Goal: Task Accomplishment & Management: Manage account settings

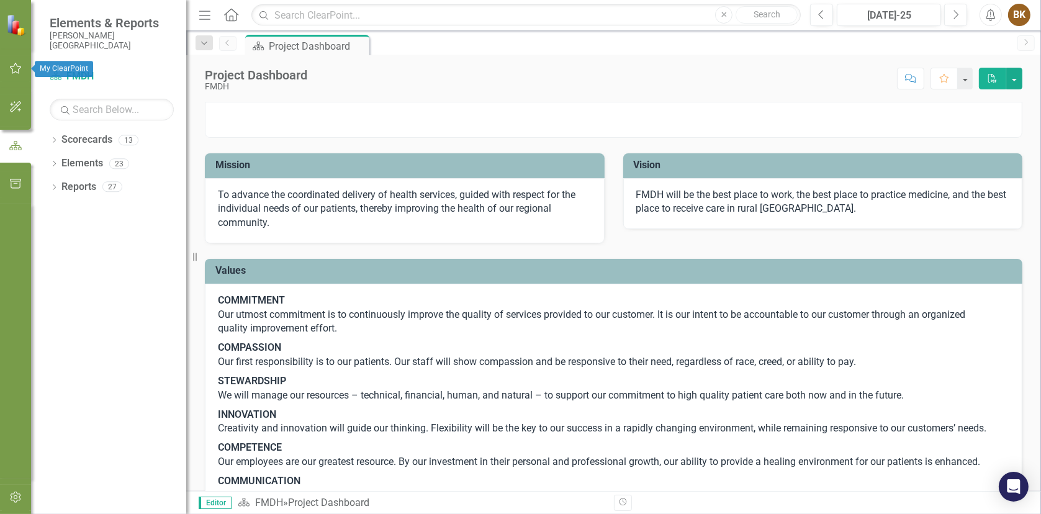
click at [14, 66] on icon "button" at bounding box center [15, 68] width 13 height 10
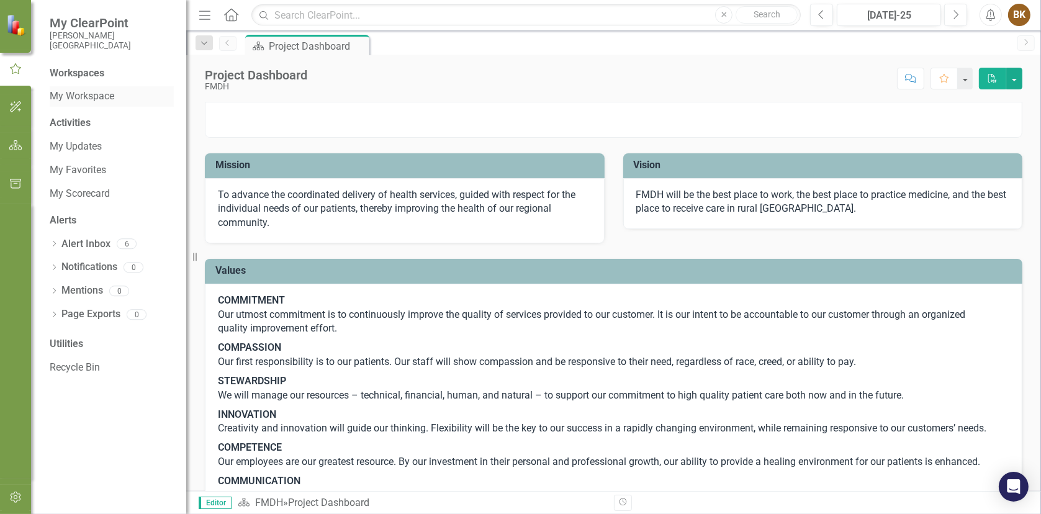
click at [84, 99] on link "My Workspace" at bounding box center [112, 96] width 124 height 14
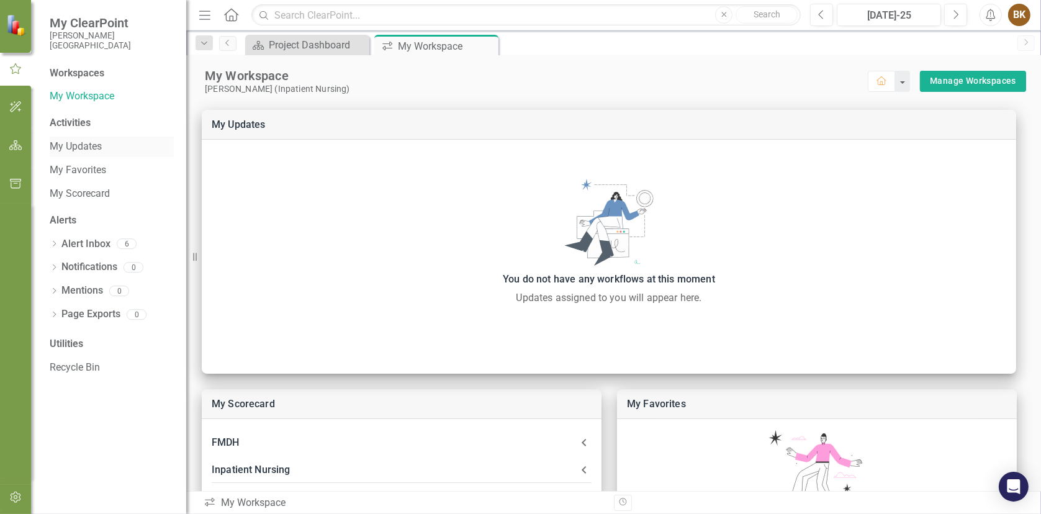
click at [70, 147] on link "My Updates" at bounding box center [112, 147] width 124 height 14
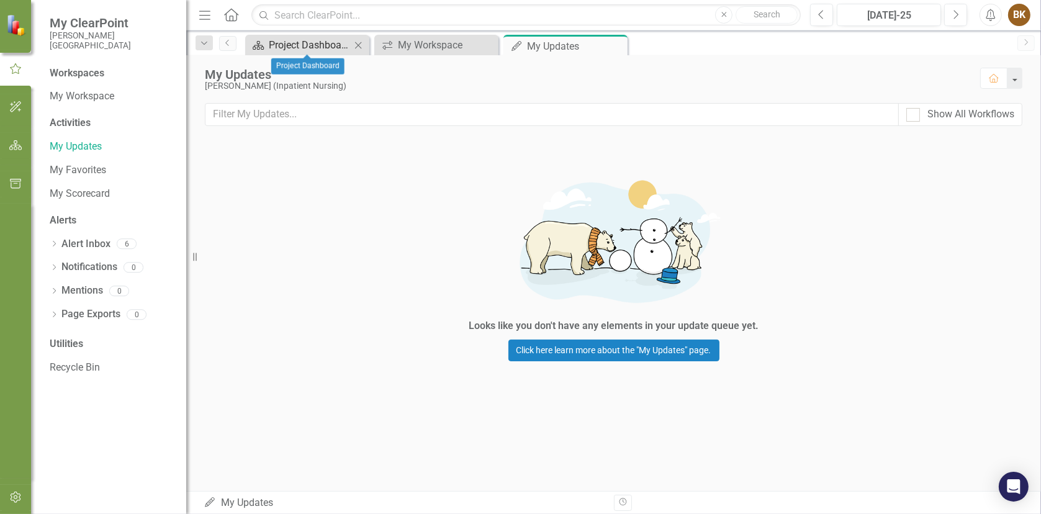
click at [326, 43] on div "Project Dashboard" at bounding box center [310, 45] width 82 height 16
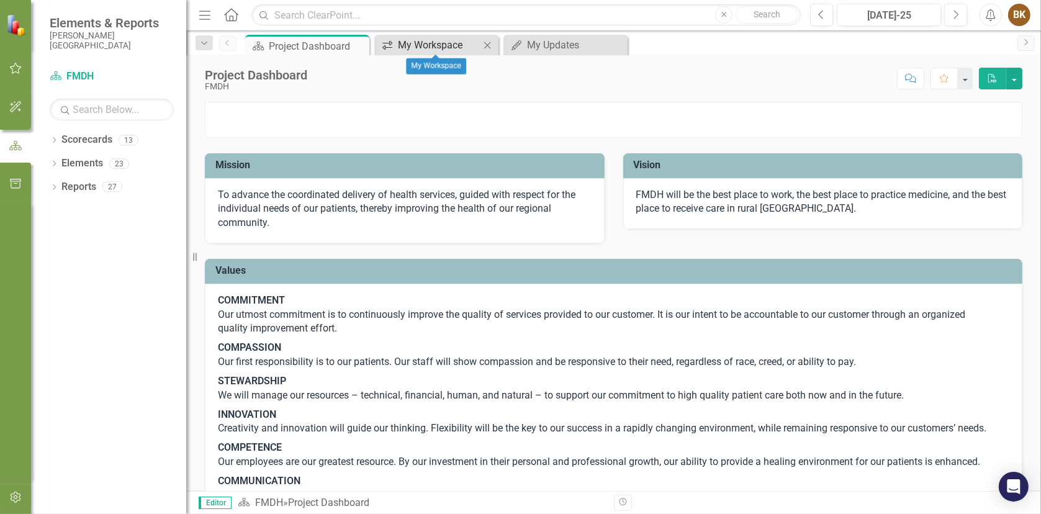
click at [428, 42] on div "My Workspace" at bounding box center [439, 45] width 82 height 16
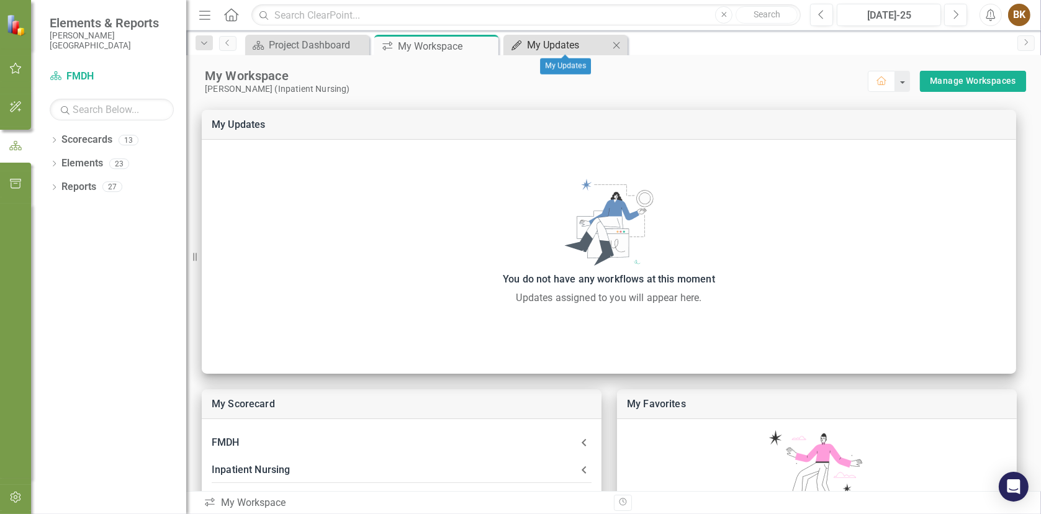
click at [574, 43] on div "My Updates" at bounding box center [568, 45] width 82 height 16
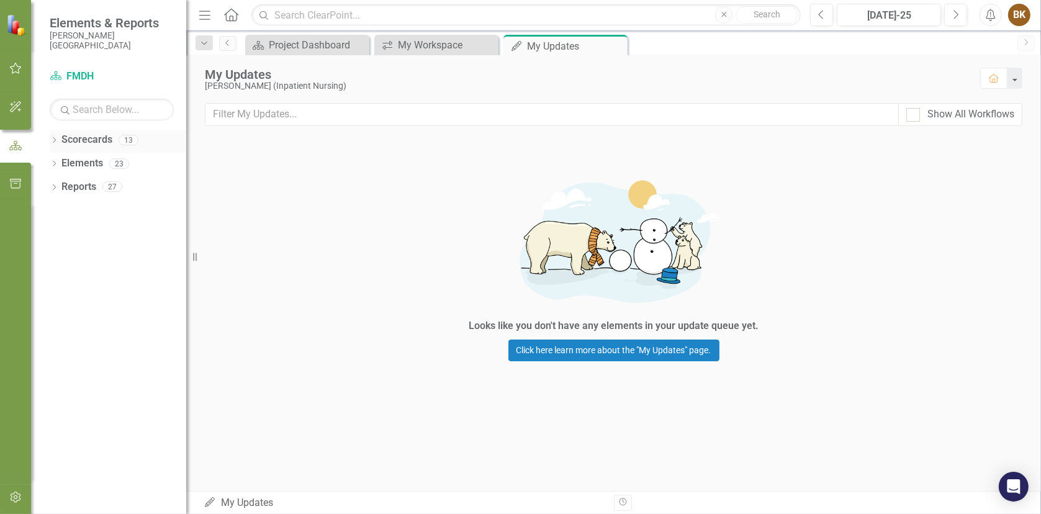
click at [84, 142] on link "Scorecards" at bounding box center [86, 140] width 51 height 14
click at [9, 69] on icon "button" at bounding box center [15, 68] width 13 height 10
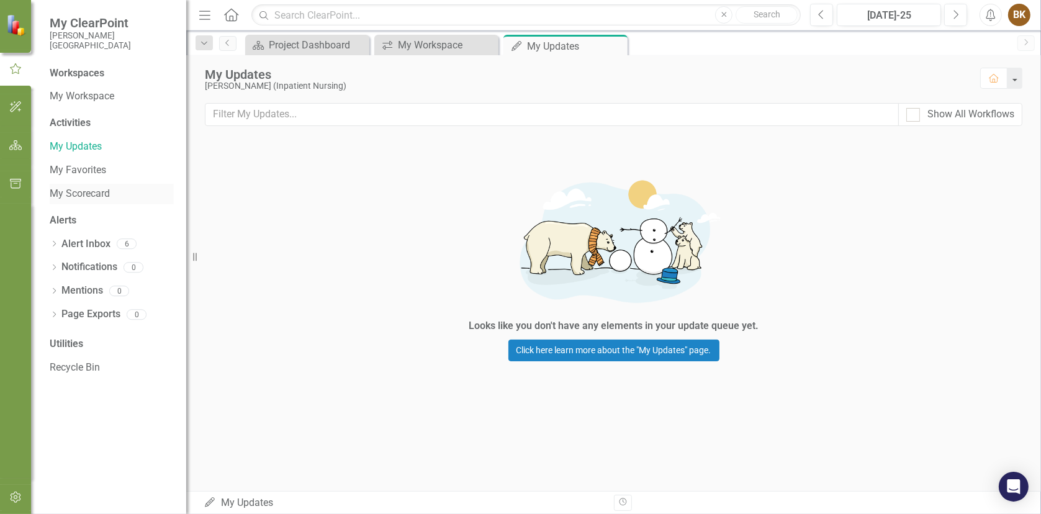
click at [90, 193] on link "My Scorecard" at bounding box center [112, 194] width 124 height 14
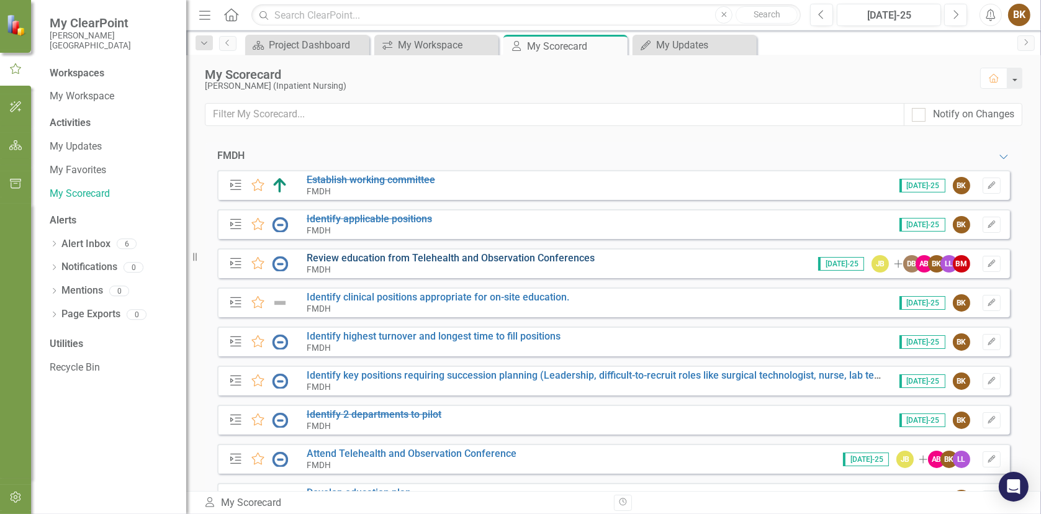
click at [349, 257] on link "Review education from Telehealth and Observation Conferences" at bounding box center [451, 258] width 288 height 12
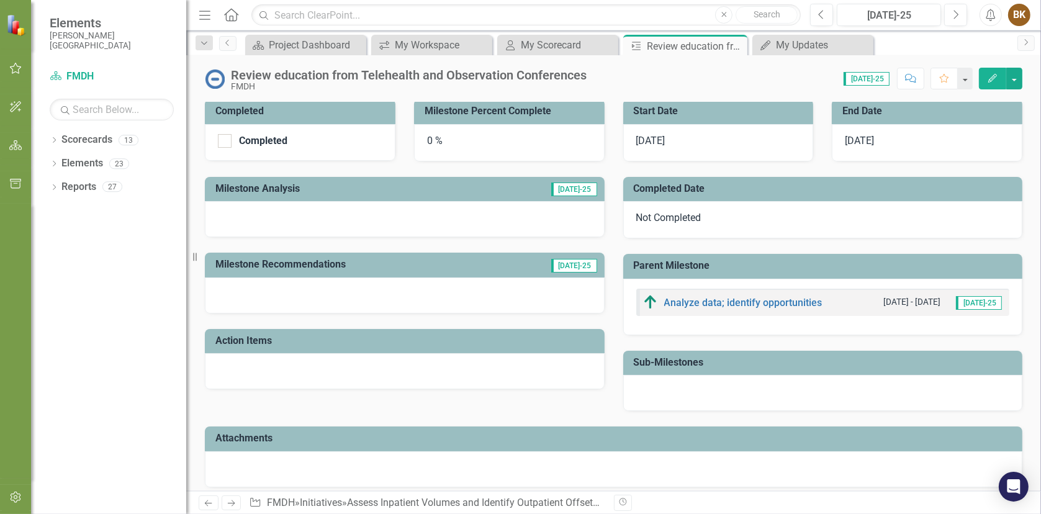
scroll to position [271, 0]
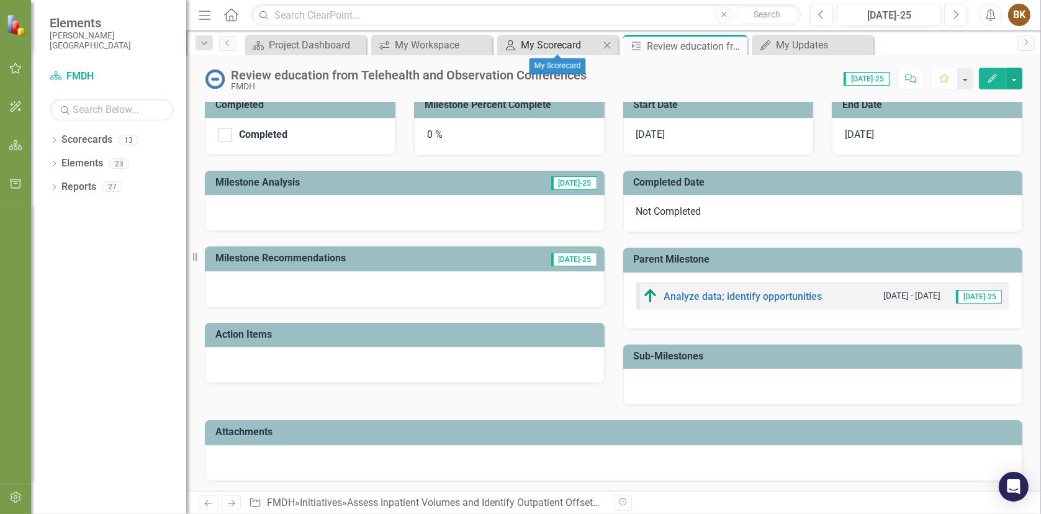
click at [552, 45] on div "My Scorecard" at bounding box center [560, 45] width 79 height 16
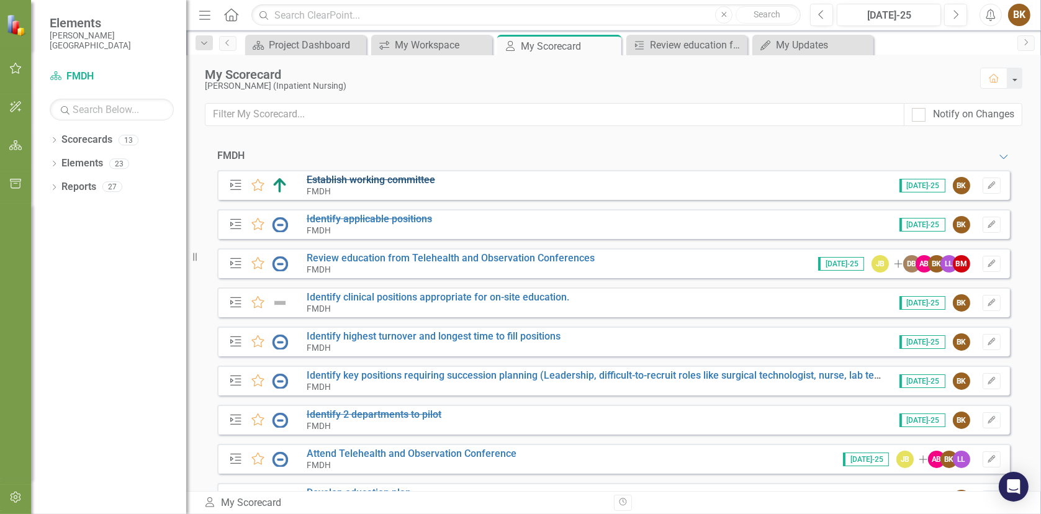
click at [397, 180] on s "Establish working committee" at bounding box center [371, 180] width 129 height 12
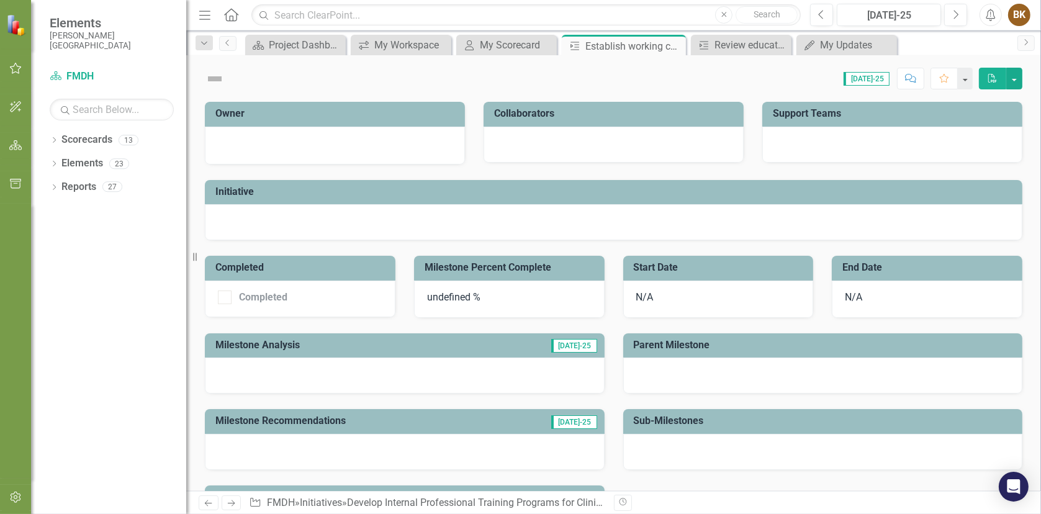
checkbox input "true"
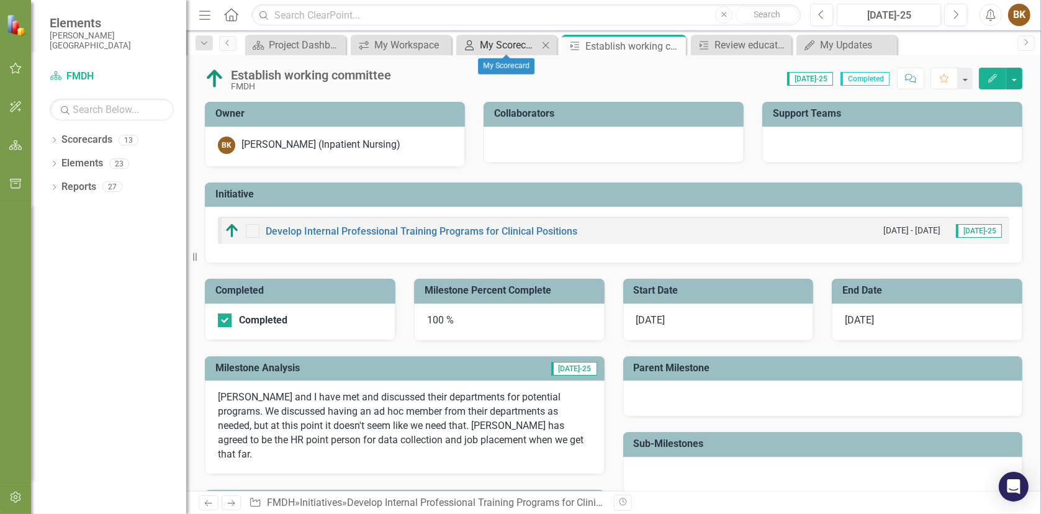
click at [499, 46] on div "My Scorecard" at bounding box center [509, 45] width 58 height 16
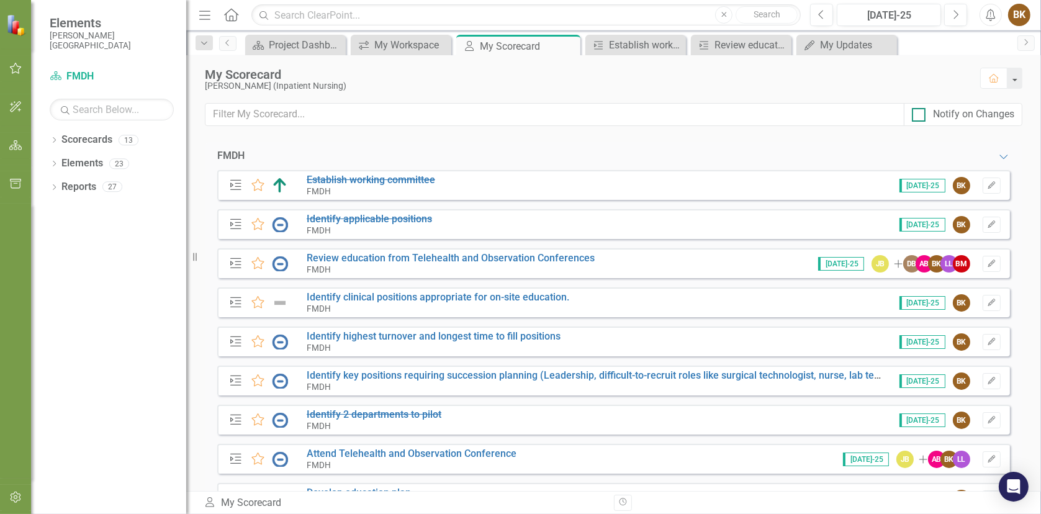
click at [918, 113] on input "Notify on Changes" at bounding box center [916, 112] width 8 height 8
checkbox input "true"
click at [1014, 83] on button "button" at bounding box center [1014, 78] width 16 height 21
click at [908, 78] on div "My Scorecard" at bounding box center [586, 75] width 763 height 14
click at [992, 79] on icon "Home" at bounding box center [993, 78] width 11 height 9
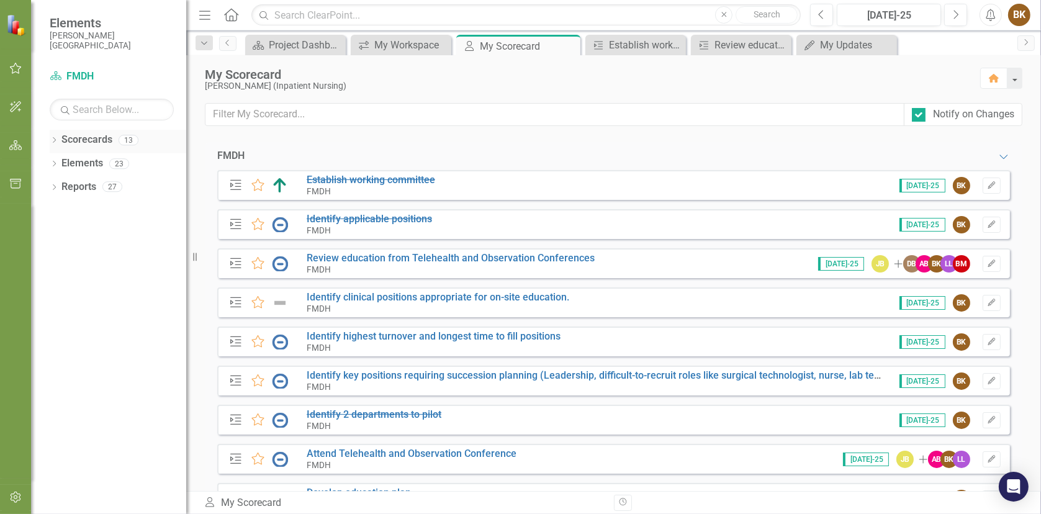
click at [74, 140] on link "Scorecards" at bounding box center [86, 140] width 51 height 14
click at [125, 140] on div "13" at bounding box center [129, 140] width 20 height 11
click at [56, 139] on icon "Dropdown" at bounding box center [54, 141] width 9 height 7
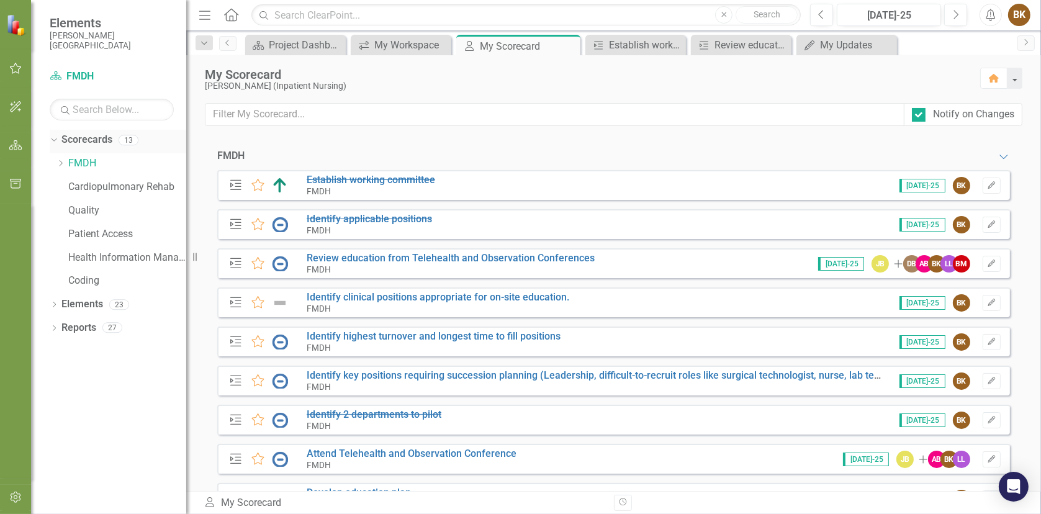
click at [55, 140] on icon "Dropdown" at bounding box center [52, 139] width 7 height 9
click at [55, 190] on icon "Dropdown" at bounding box center [54, 188] width 9 height 7
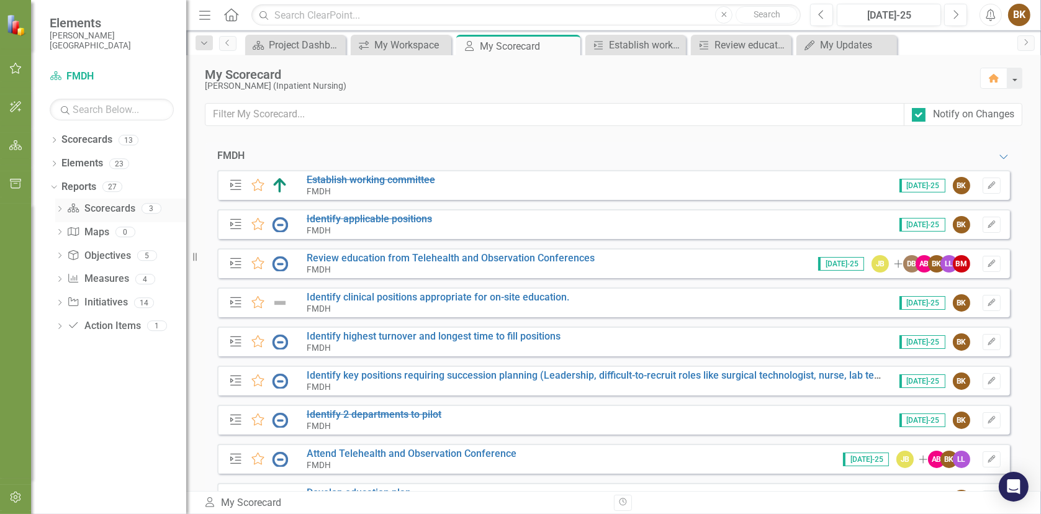
click at [81, 211] on link "Scorecard Scorecards" at bounding box center [101, 209] width 68 height 14
click at [302, 42] on div "Project Dashboard" at bounding box center [298, 45] width 58 height 16
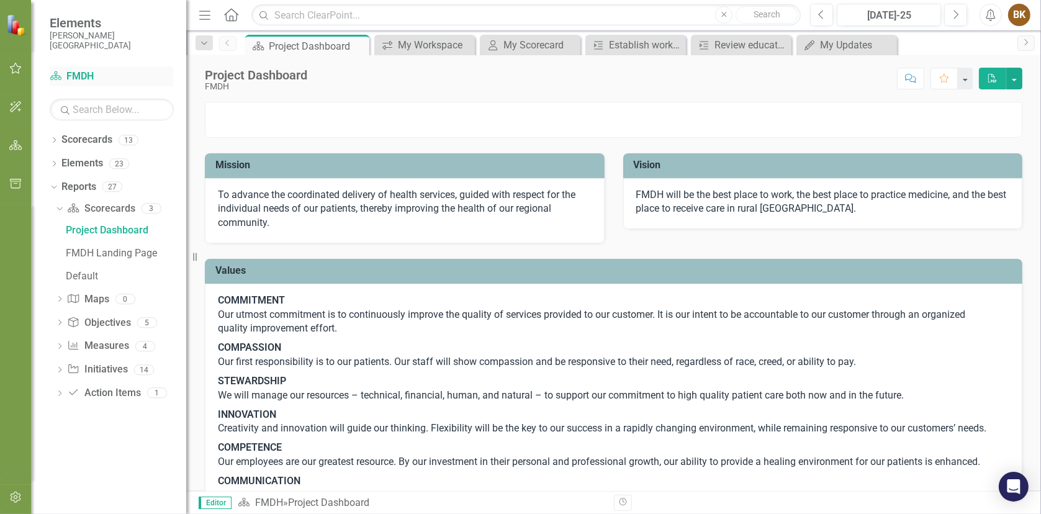
click at [85, 75] on link "Scorecard FMDH" at bounding box center [112, 77] width 124 height 14
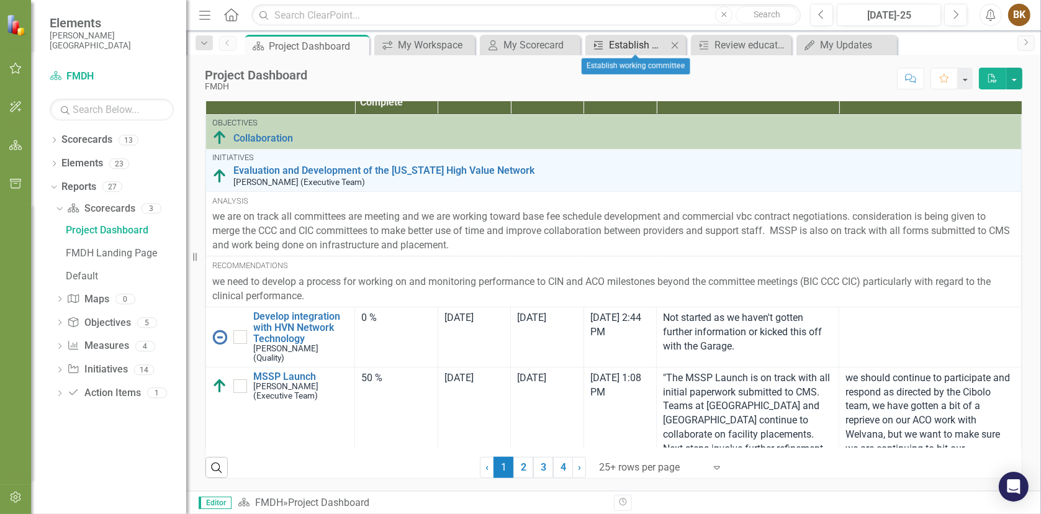
click at [626, 43] on div "Establish working committee" at bounding box center [638, 45] width 58 height 16
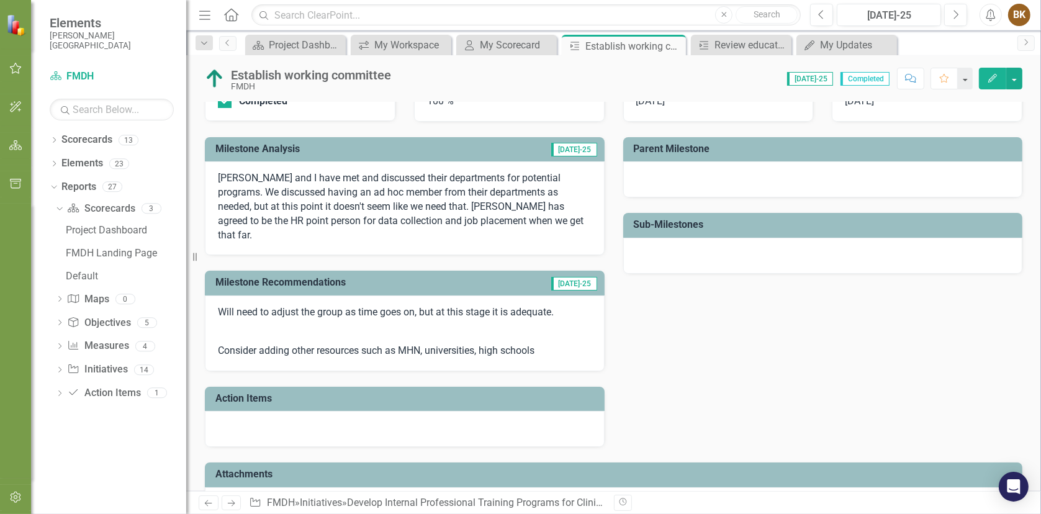
scroll to position [248, 0]
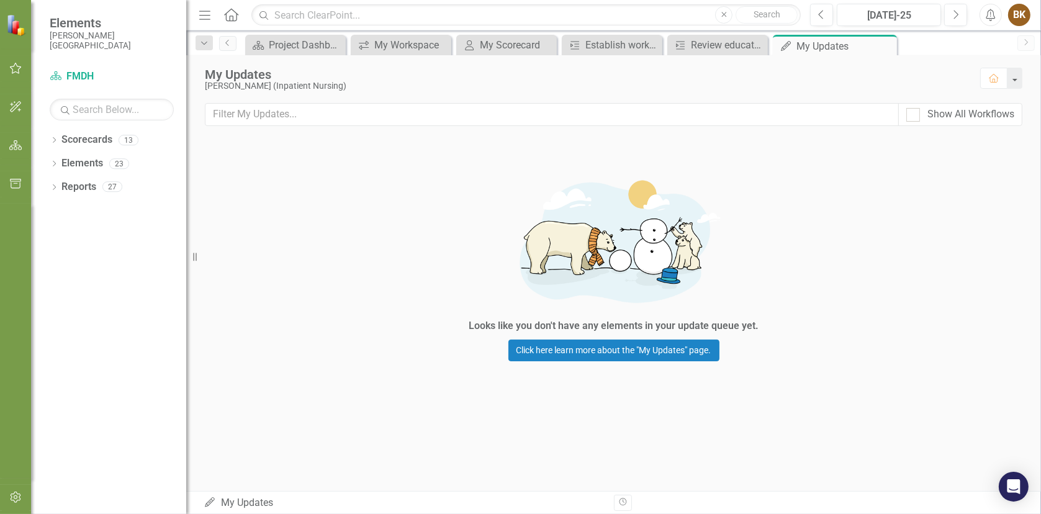
click at [1019, 13] on div "BK" at bounding box center [1019, 15] width 22 height 22
click at [969, 159] on link "Logout Log Out" at bounding box center [981, 156] width 98 height 23
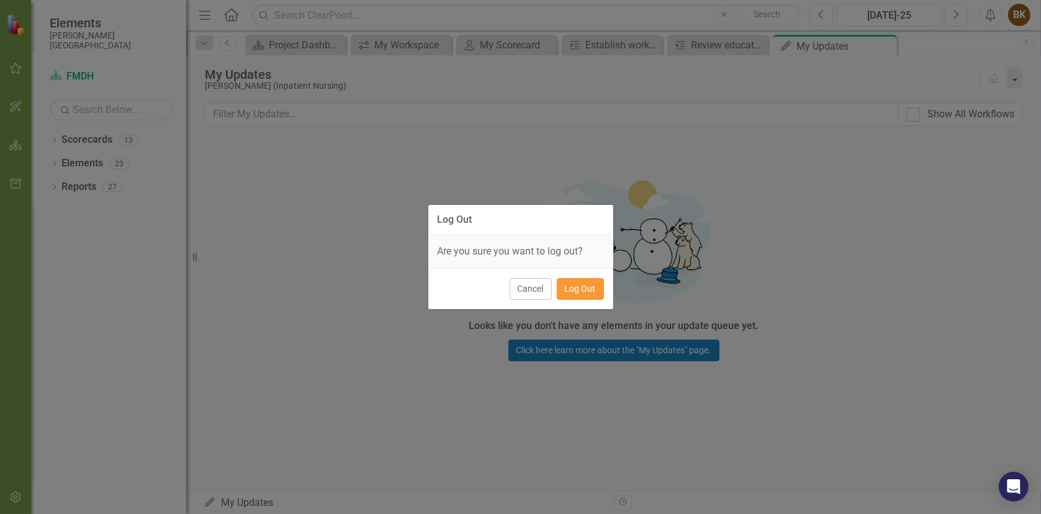
click at [588, 289] on button "Log Out" at bounding box center [580, 289] width 47 height 22
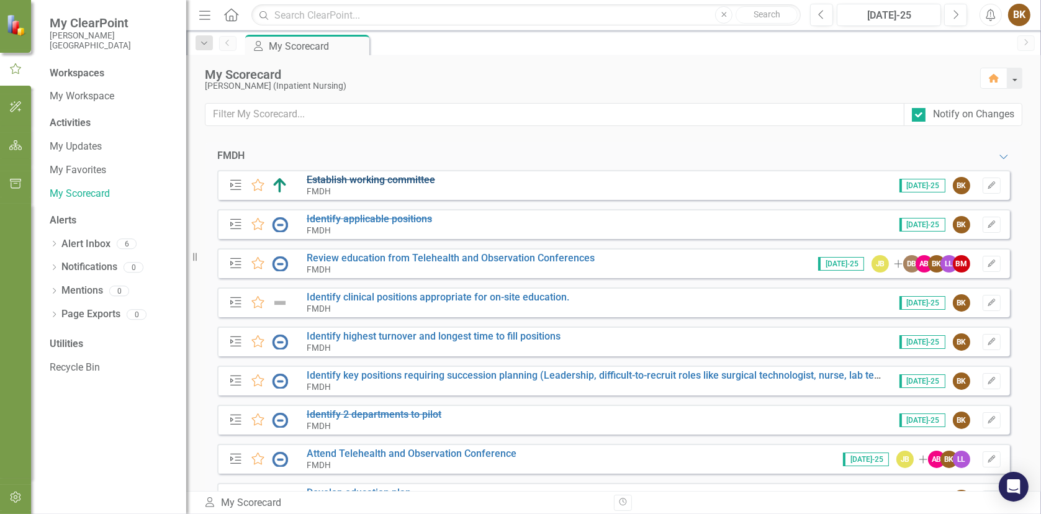
click at [398, 183] on s "Establish working committee" at bounding box center [371, 180] width 129 height 12
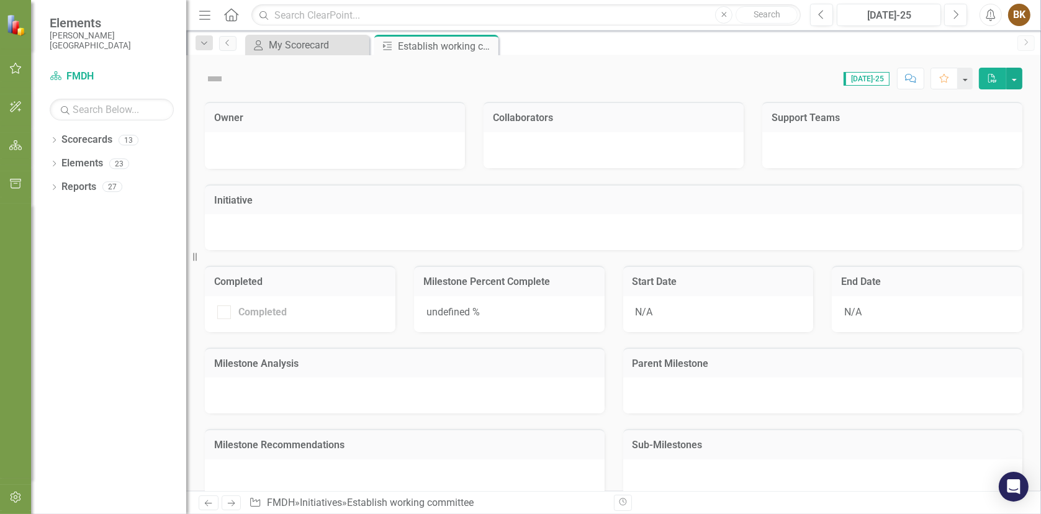
checkbox input "true"
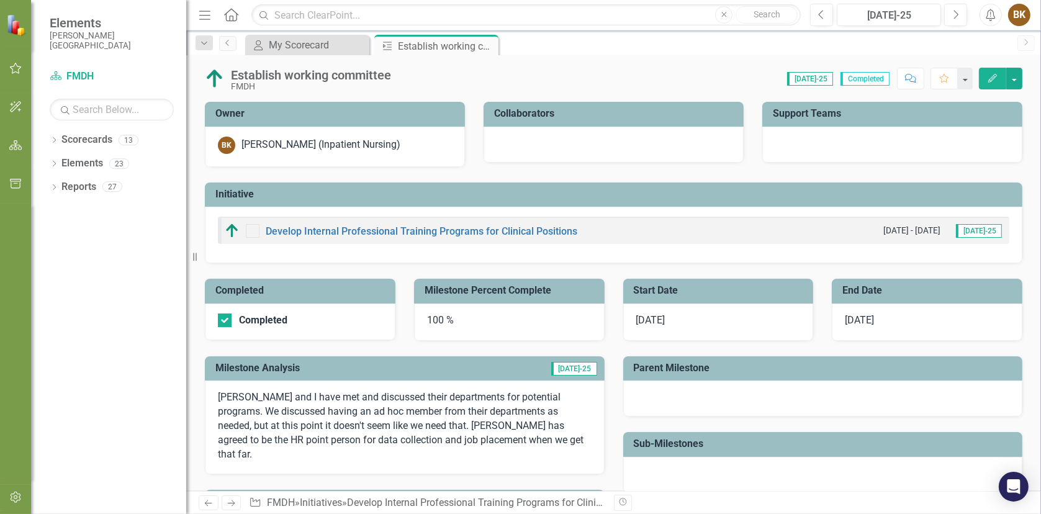
click at [618, 147] on div at bounding box center [614, 145] width 260 height 36
click at [1017, 78] on button "button" at bounding box center [1014, 79] width 16 height 22
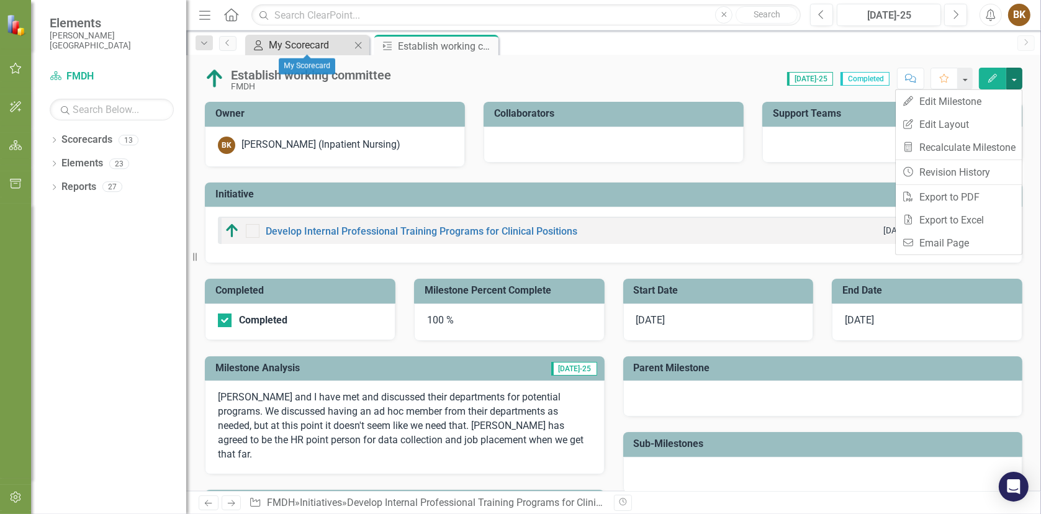
click at [284, 50] on div "My Scorecard" at bounding box center [310, 45] width 82 height 16
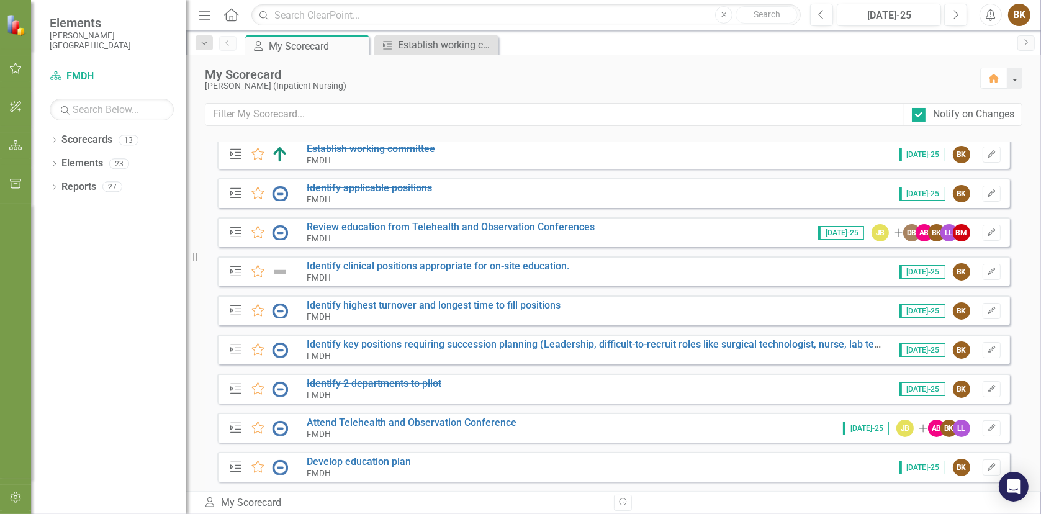
scroll to position [62, 0]
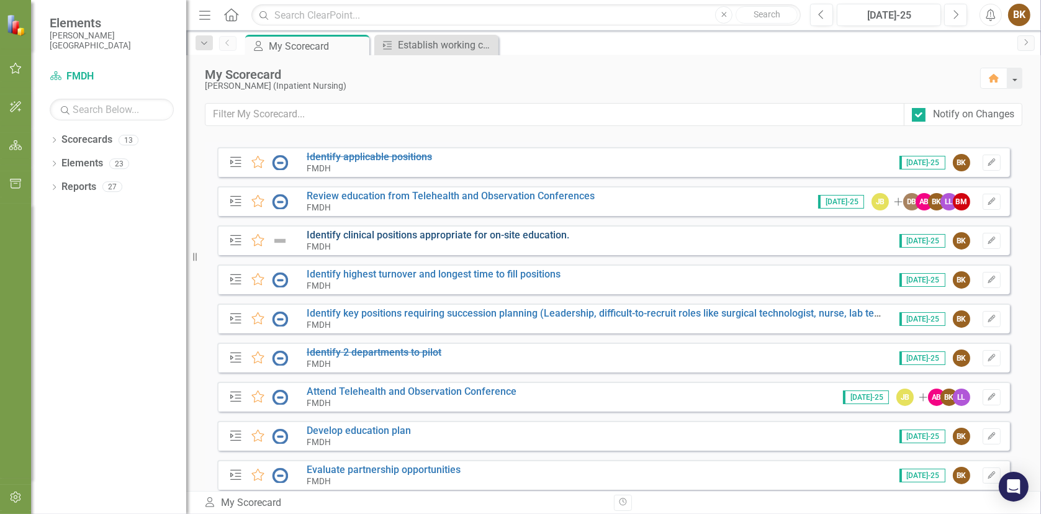
click at [434, 233] on link "Identify clinical positions appropriate for on-site education." at bounding box center [438, 235] width 263 height 12
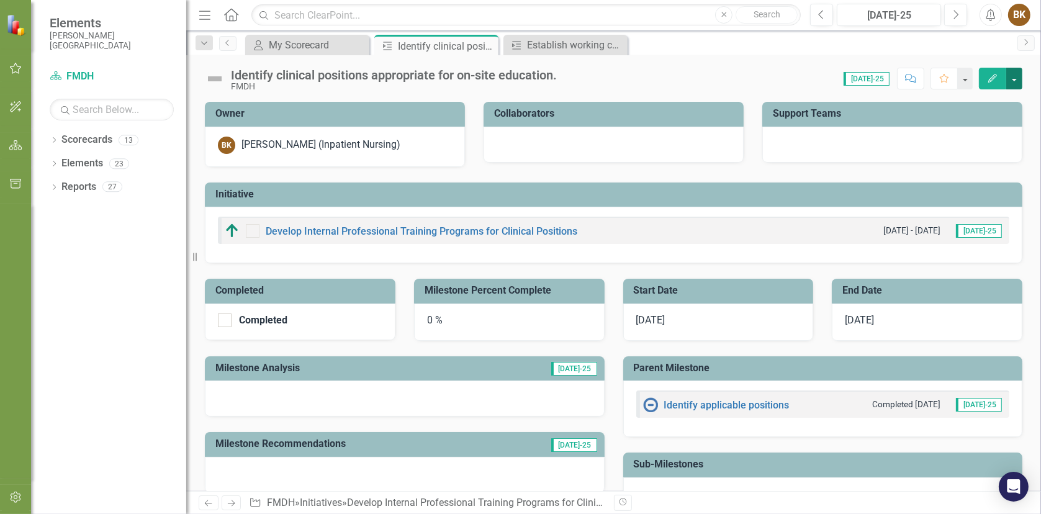
click at [1018, 78] on button "button" at bounding box center [1014, 79] width 16 height 22
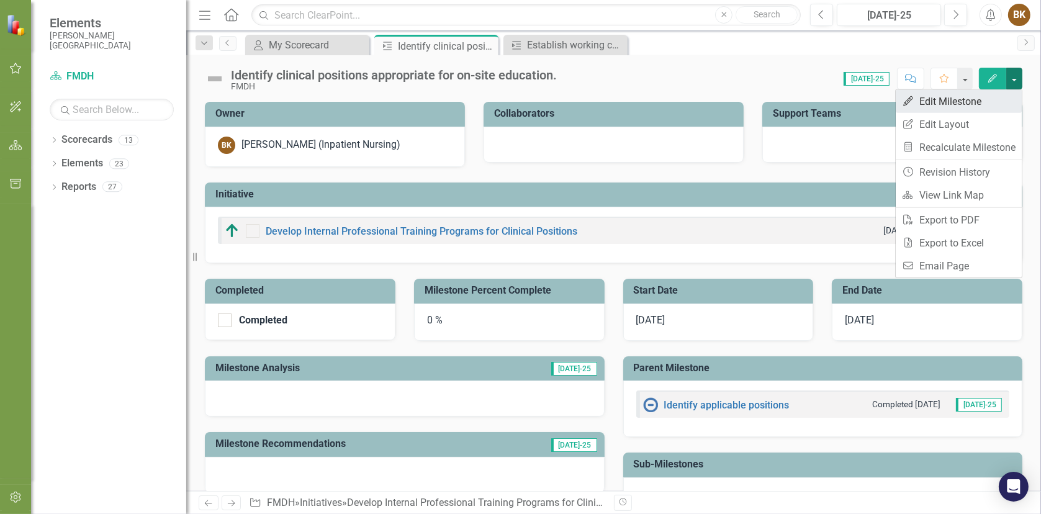
click at [954, 104] on link "Edit Edit Milestone" at bounding box center [959, 101] width 126 height 23
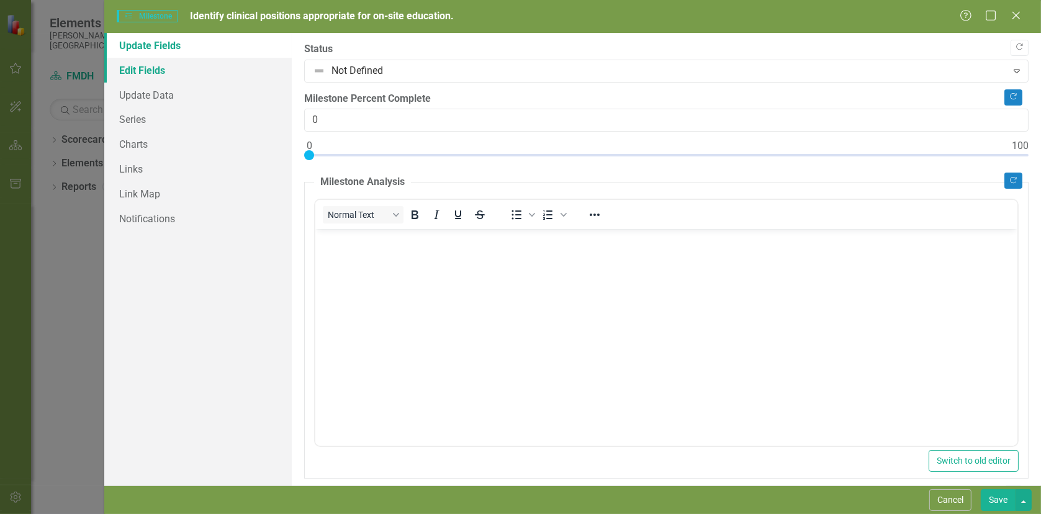
click at [145, 70] on link "Edit Fields" at bounding box center [198, 70] width 188 height 25
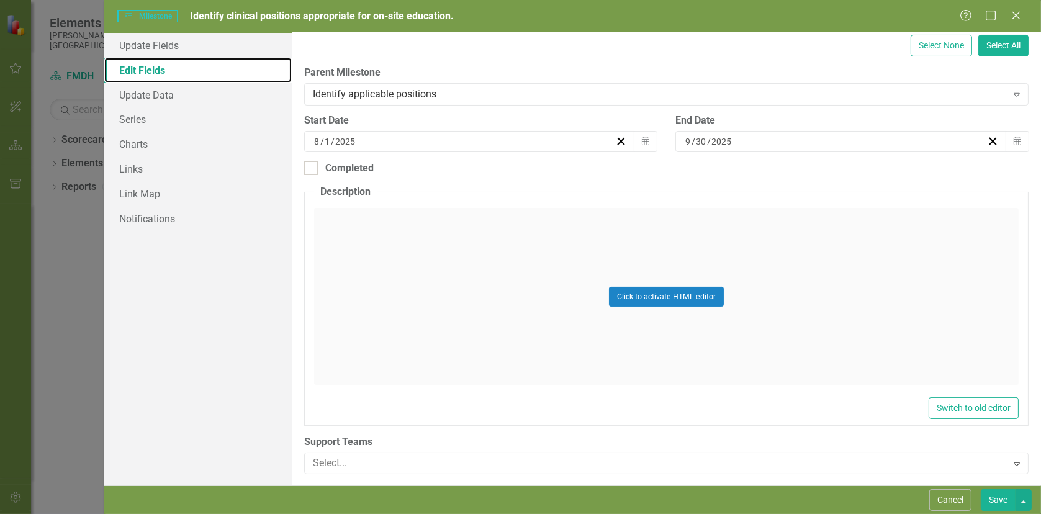
scroll to position [204, 0]
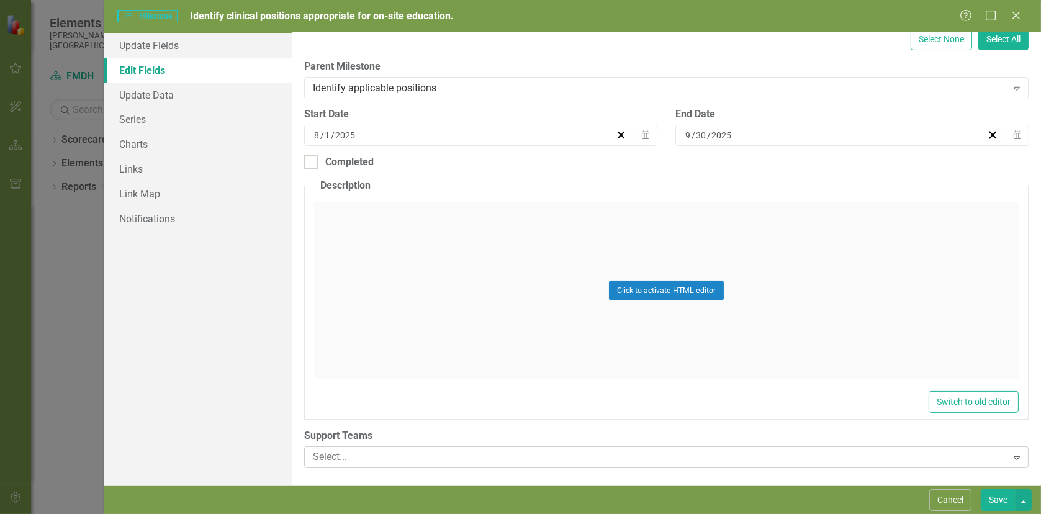
click at [319, 457] on div at bounding box center [657, 457] width 699 height 17
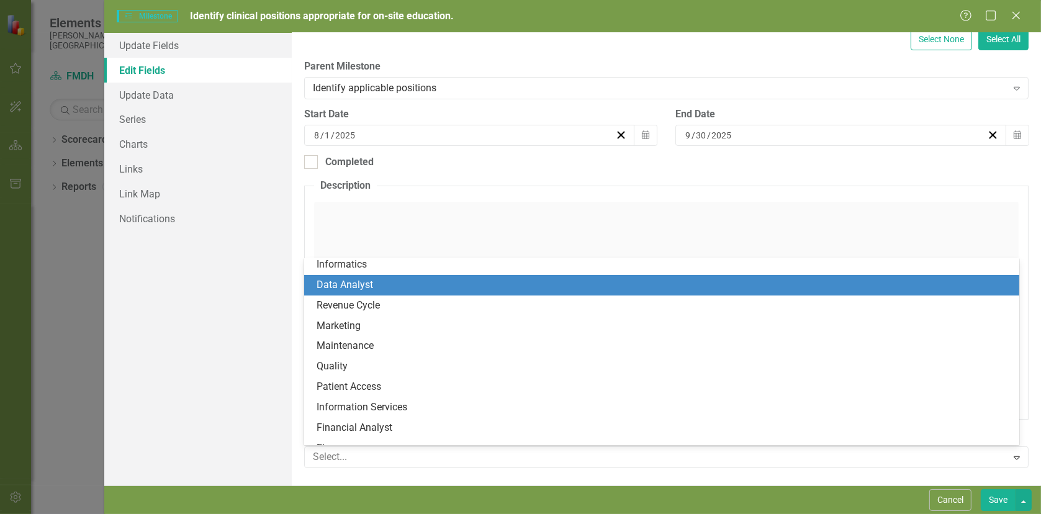
scroll to position [0, 0]
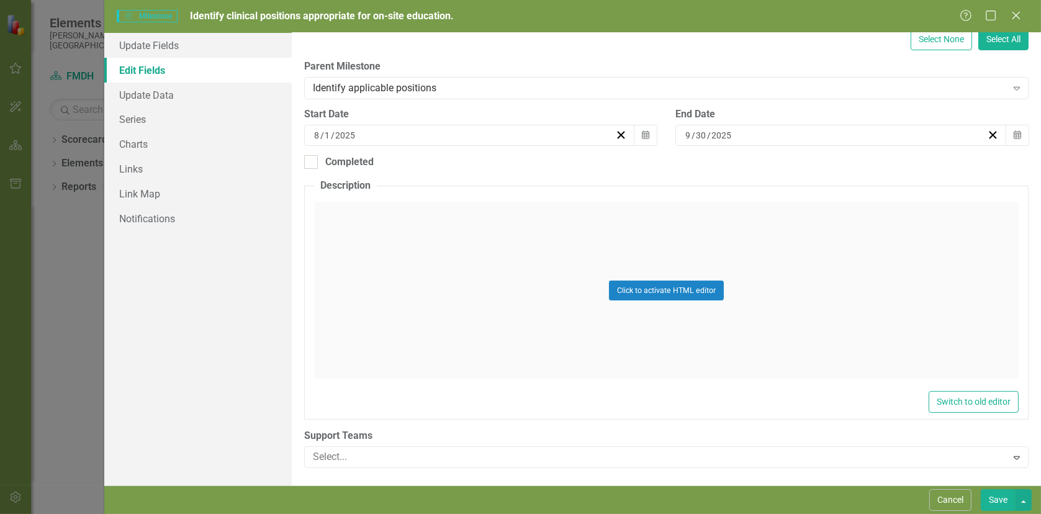
click at [169, 315] on div "Update Fields Edit Fields Update Data Series Charts Links Link Map Notifications" at bounding box center [198, 259] width 188 height 453
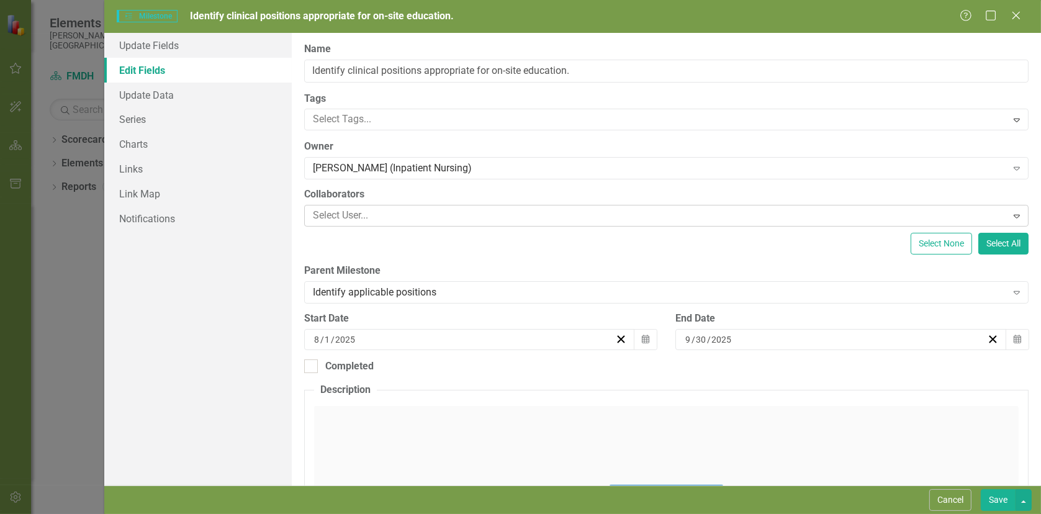
click at [358, 210] on div at bounding box center [657, 215] width 699 height 17
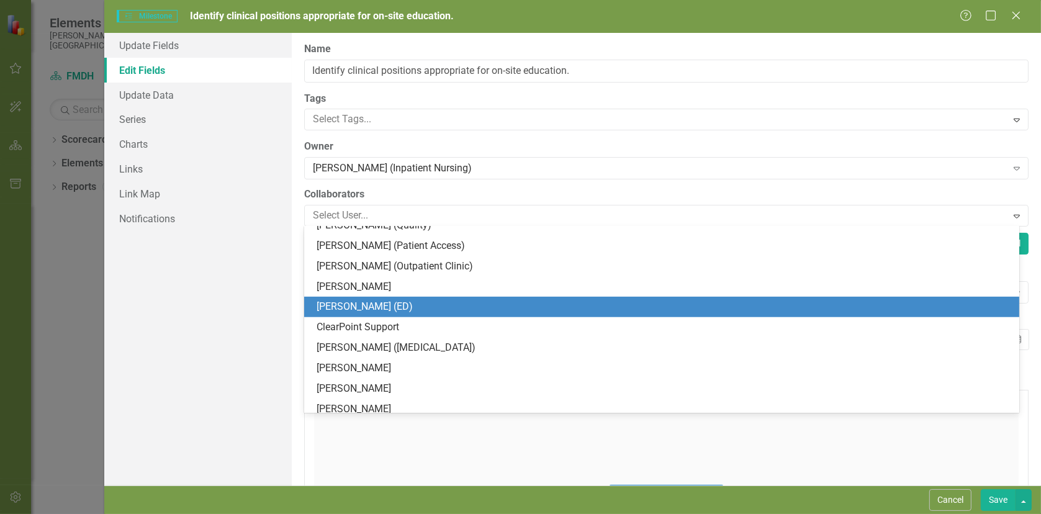
scroll to position [771, 0]
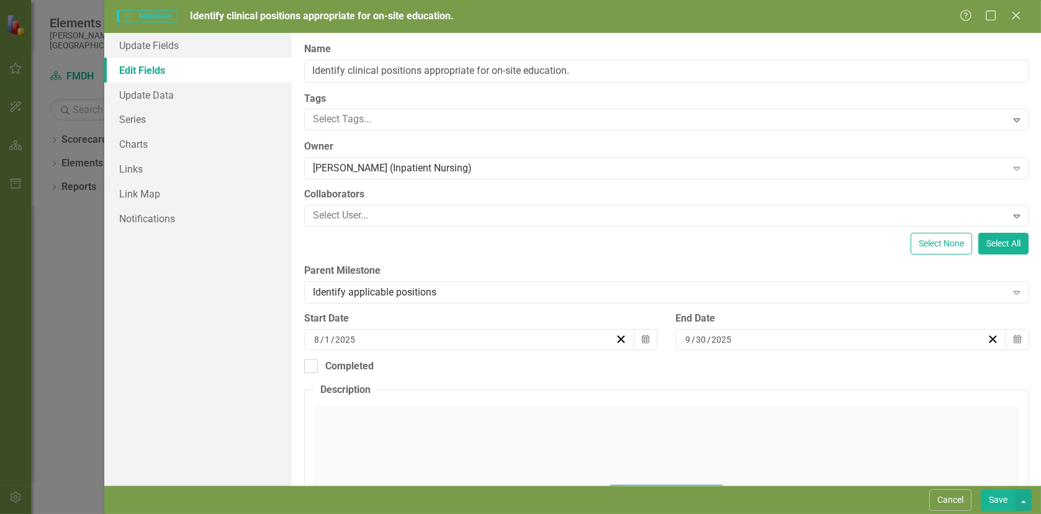
click at [246, 241] on div "Update Fields Edit Fields Update Data Series Charts Links Link Map Notifications" at bounding box center [198, 259] width 188 height 453
click at [131, 191] on link "Link Map" at bounding box center [198, 193] width 188 height 25
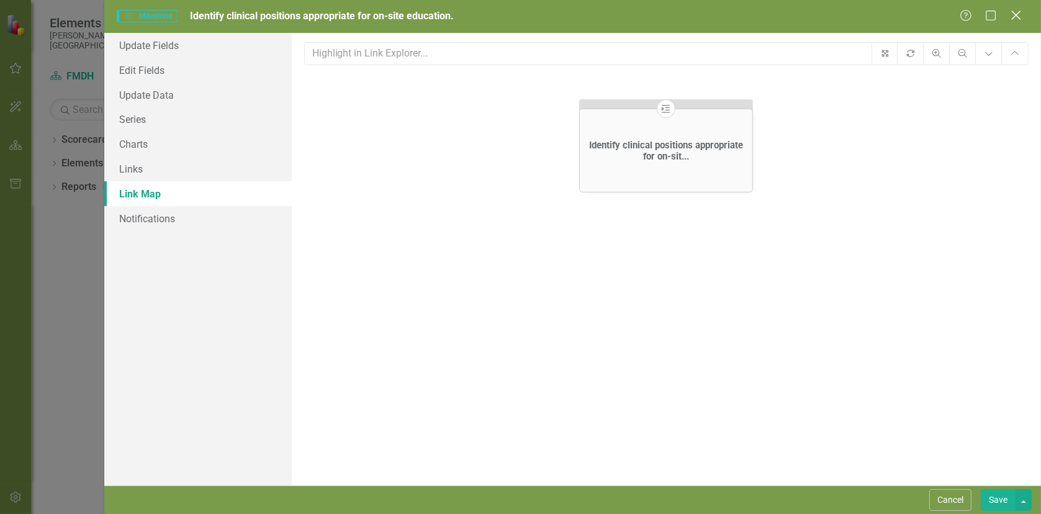
click at [1012, 18] on icon "Close" at bounding box center [1016, 15] width 16 height 12
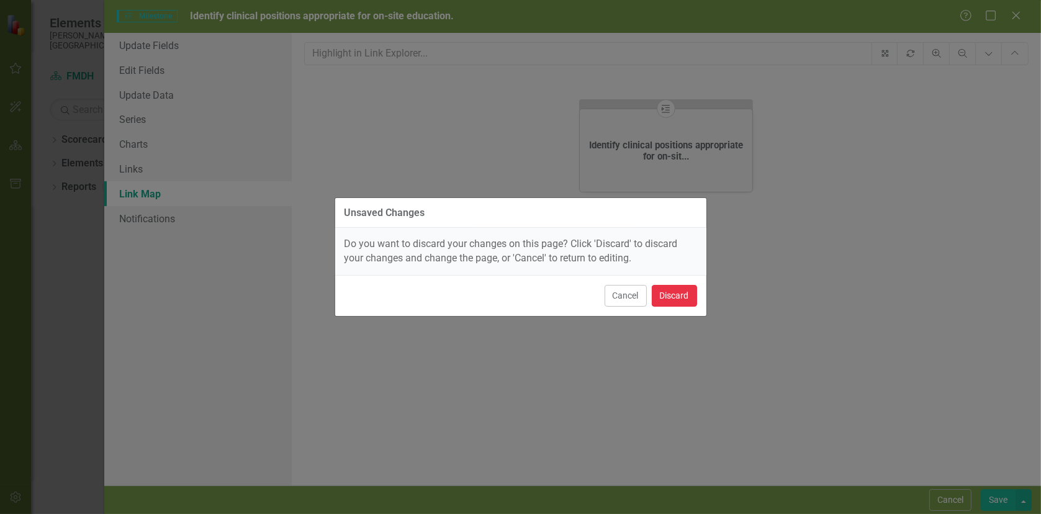
click at [671, 296] on button "Discard" at bounding box center [674, 296] width 45 height 22
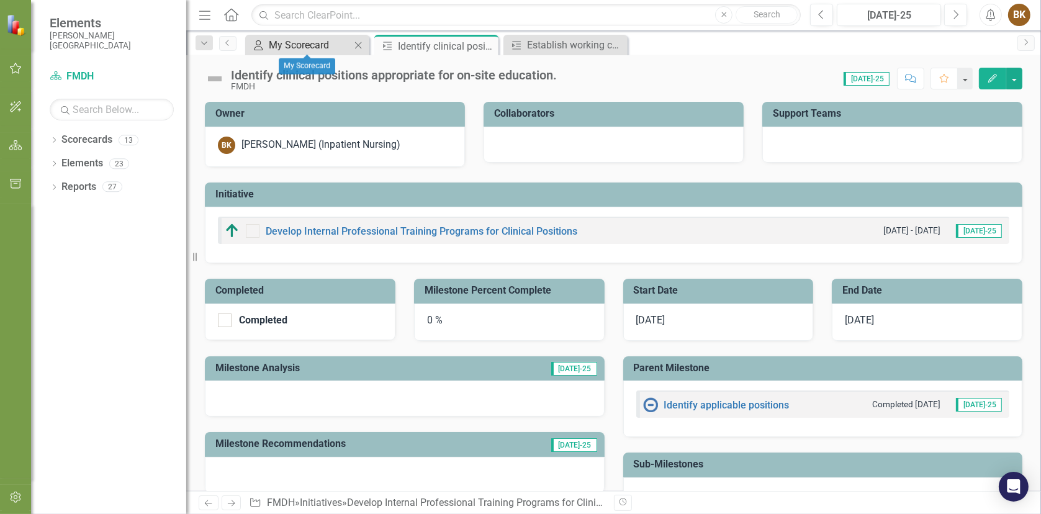
click at [276, 42] on div "My Scorecard" at bounding box center [310, 45] width 82 height 16
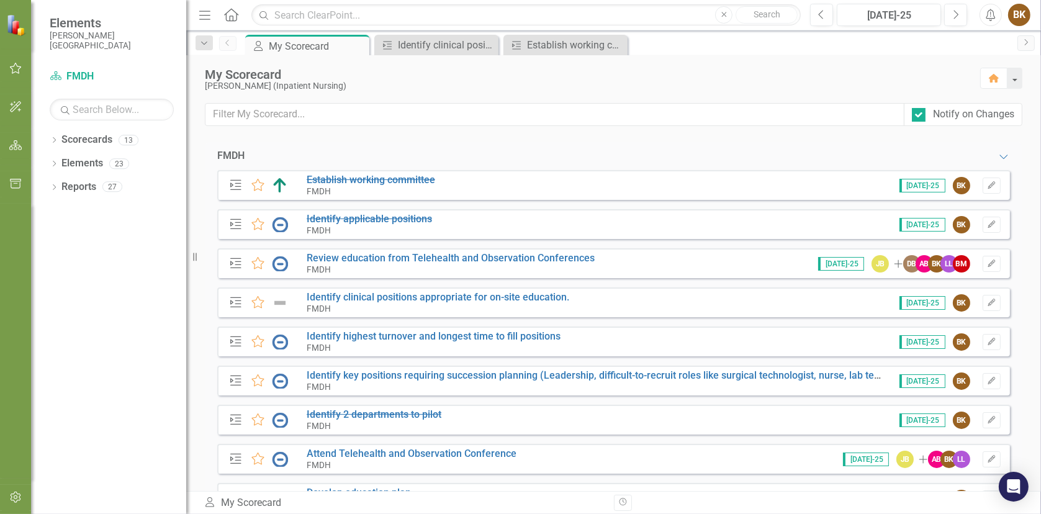
click at [239, 79] on div "My Scorecard" at bounding box center [586, 75] width 763 height 14
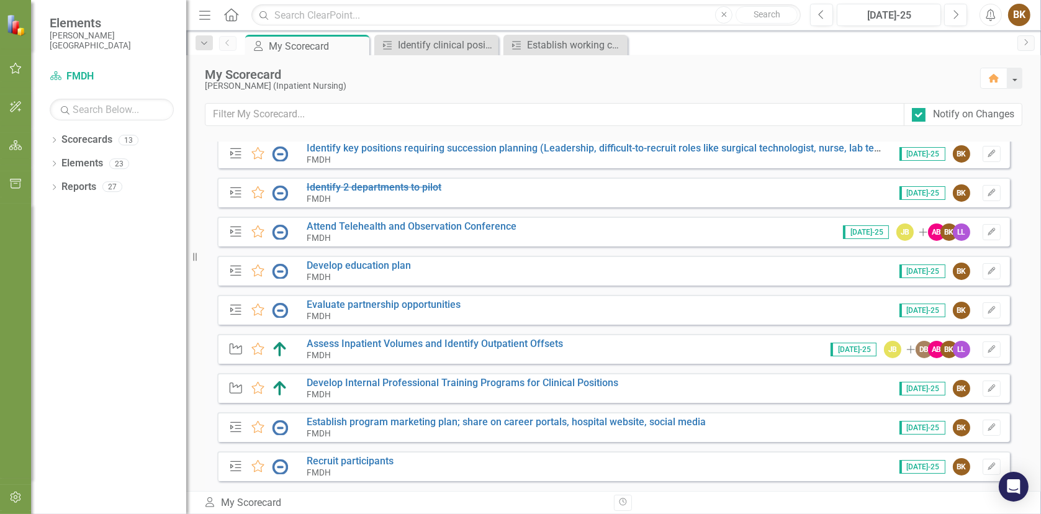
scroll to position [310, 0]
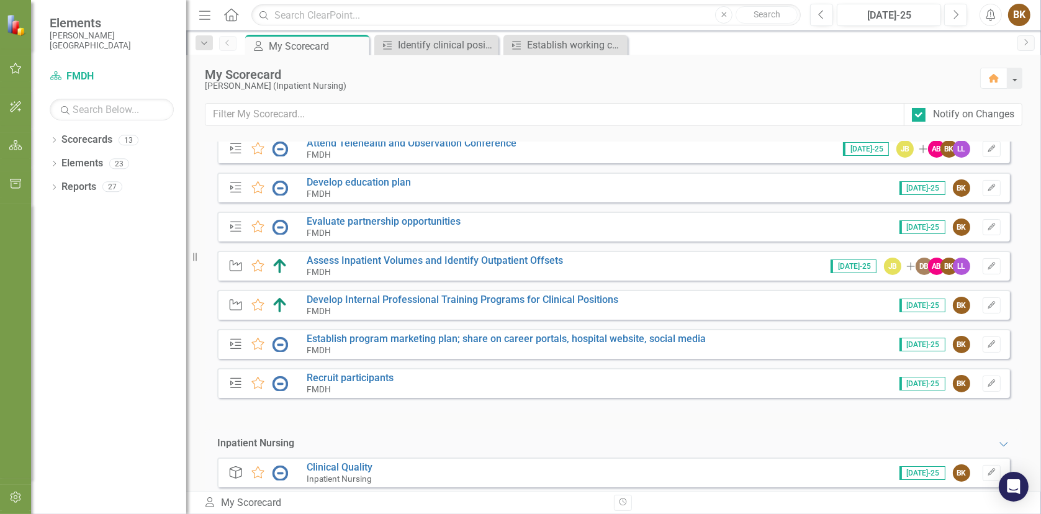
click at [255, 505] on div "My Scorecard My Scorecard" at bounding box center [404, 503] width 401 height 14
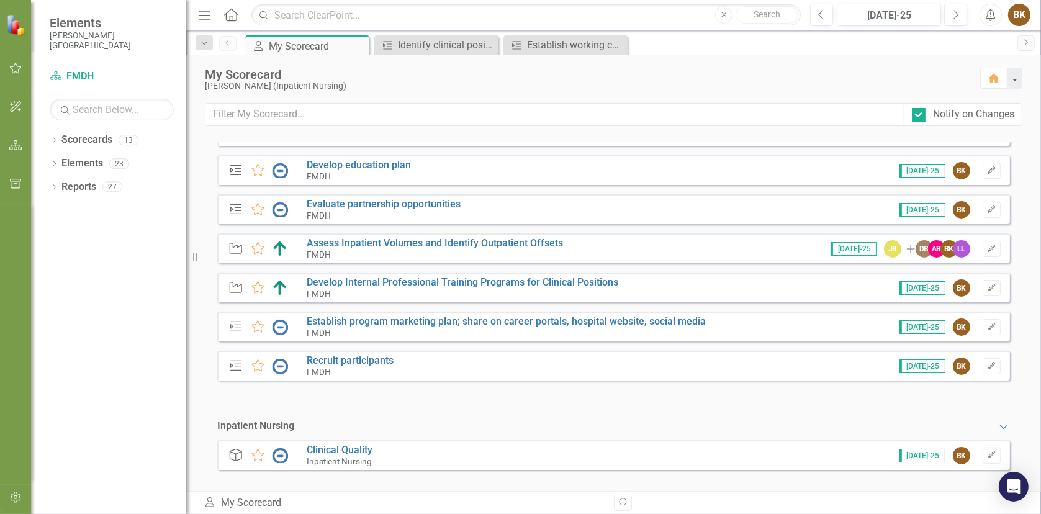
scroll to position [337, 0]
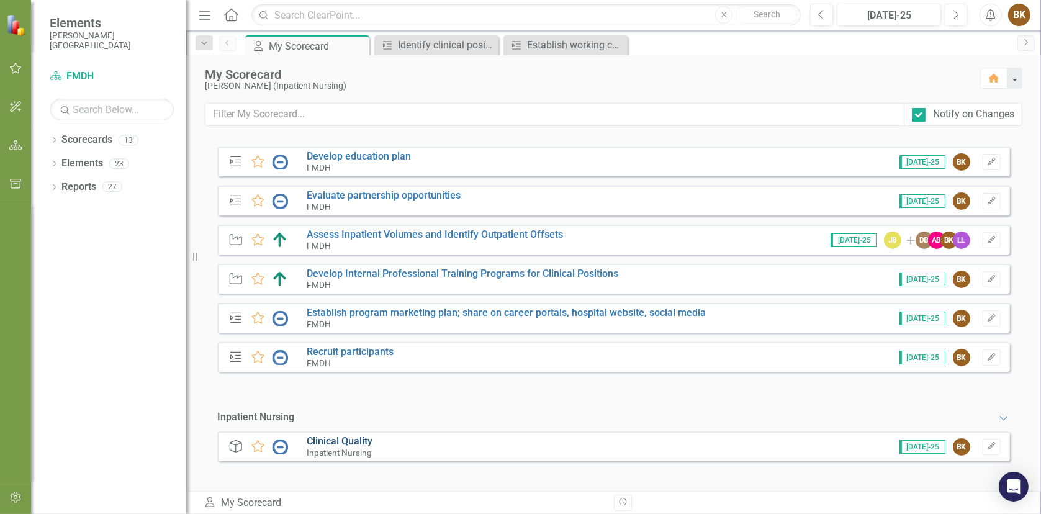
click at [335, 437] on link "Clinical Quality" at bounding box center [340, 441] width 66 height 12
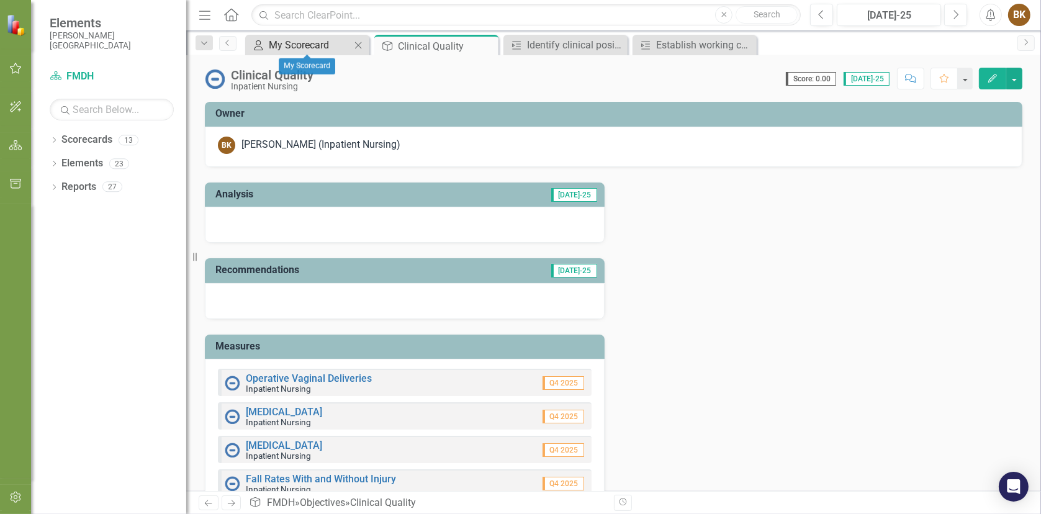
click at [286, 38] on div "My Scorecard" at bounding box center [310, 45] width 82 height 16
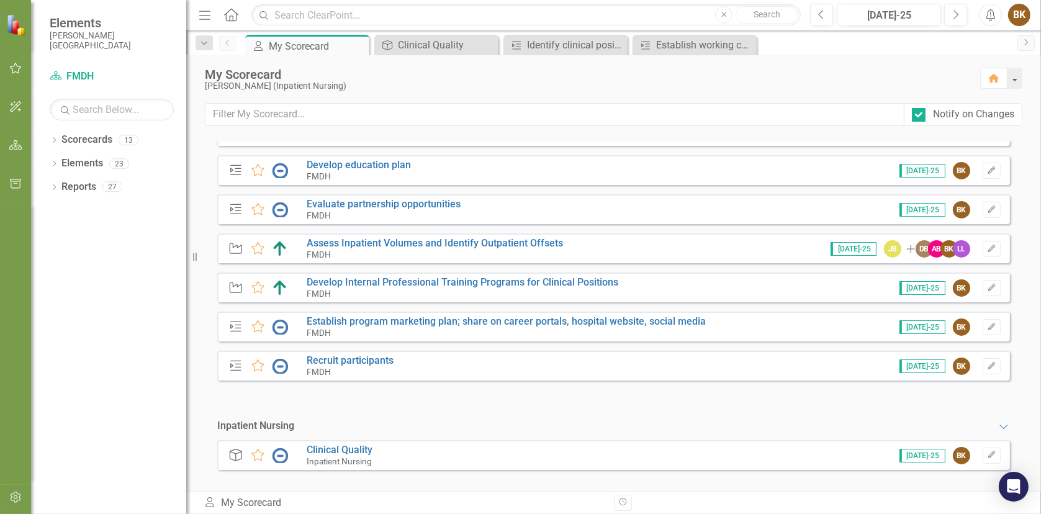
scroll to position [337, 0]
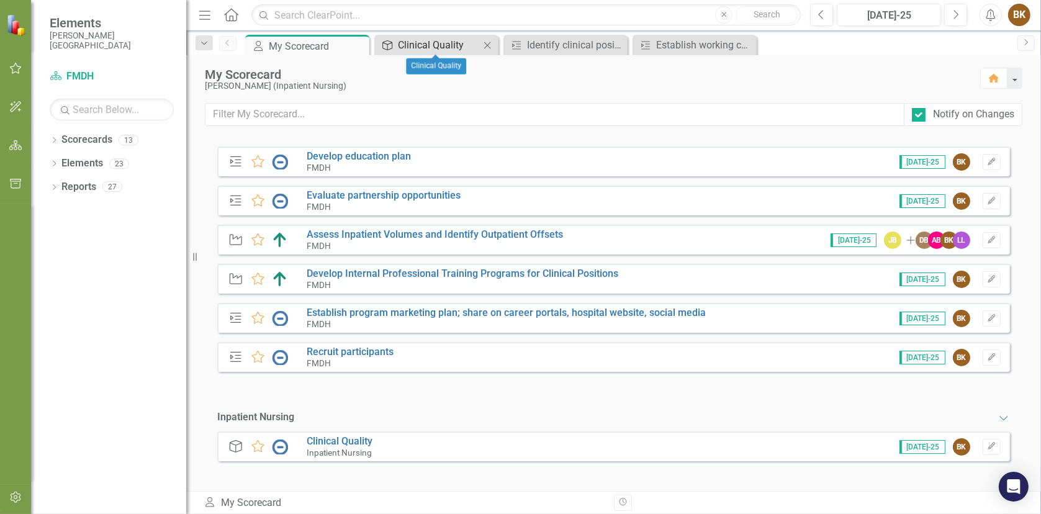
click at [425, 42] on div "Clinical Quality" at bounding box center [439, 45] width 82 height 16
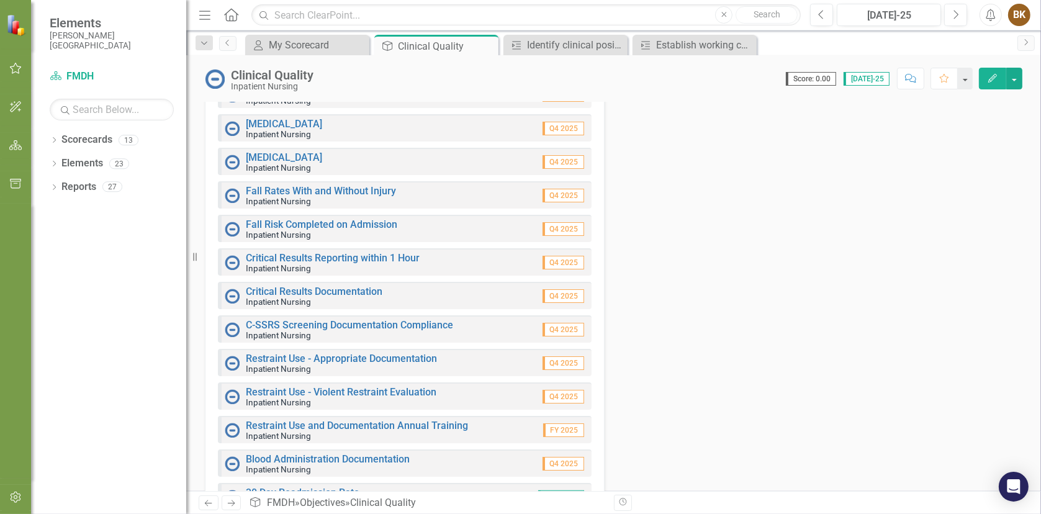
scroll to position [310, 0]
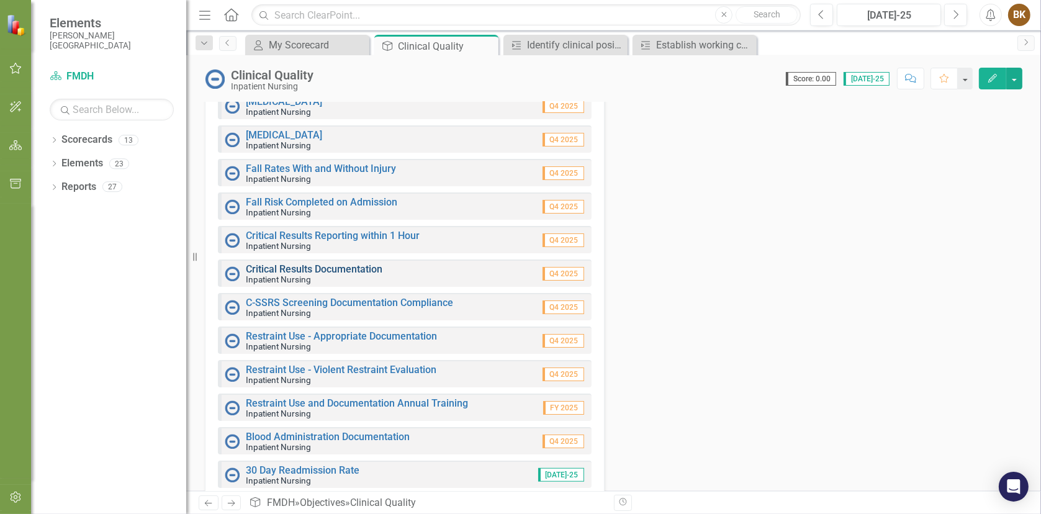
click at [340, 266] on link "Critical Results Documentation" at bounding box center [314, 269] width 137 height 12
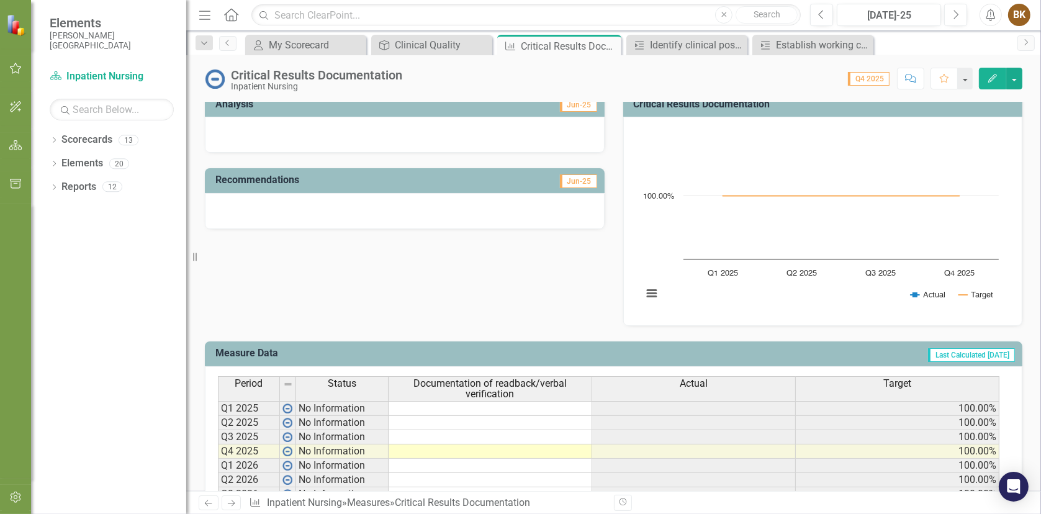
scroll to position [310, 0]
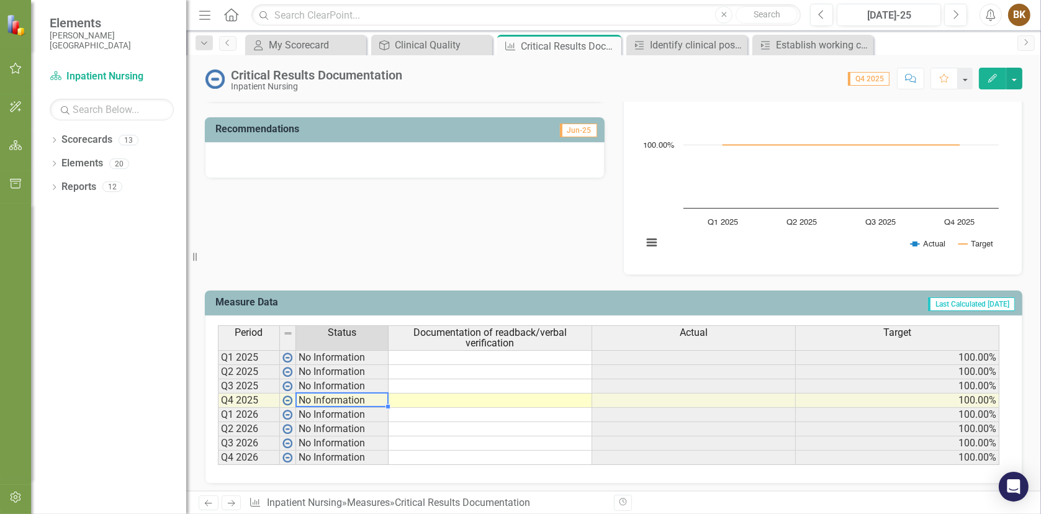
click at [336, 399] on td "No Information" at bounding box center [342, 401] width 93 height 14
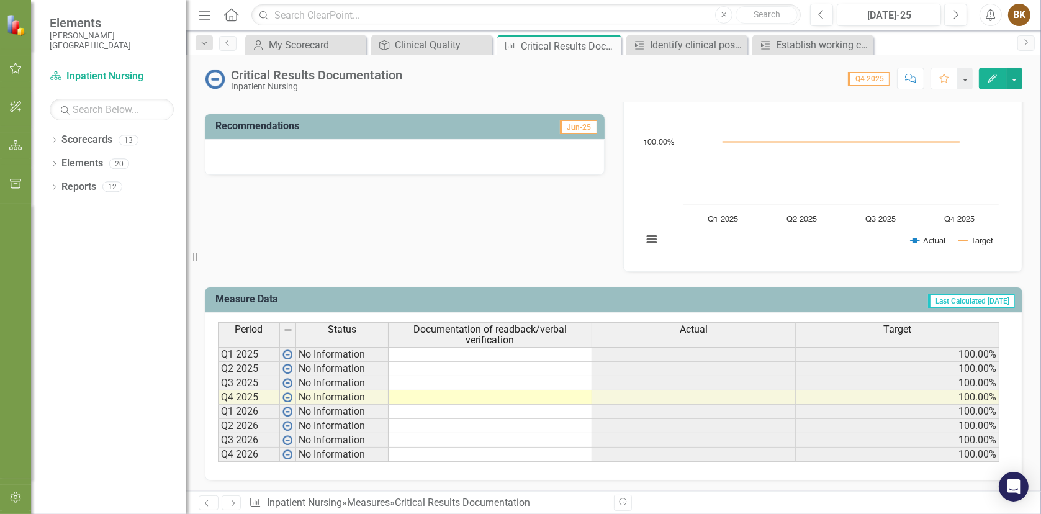
click at [543, 270] on div "Analysis Jun-25 Recommendations Jun-25 Critical Results Documentation Chart Lin…" at bounding box center [614, 148] width 836 height 250
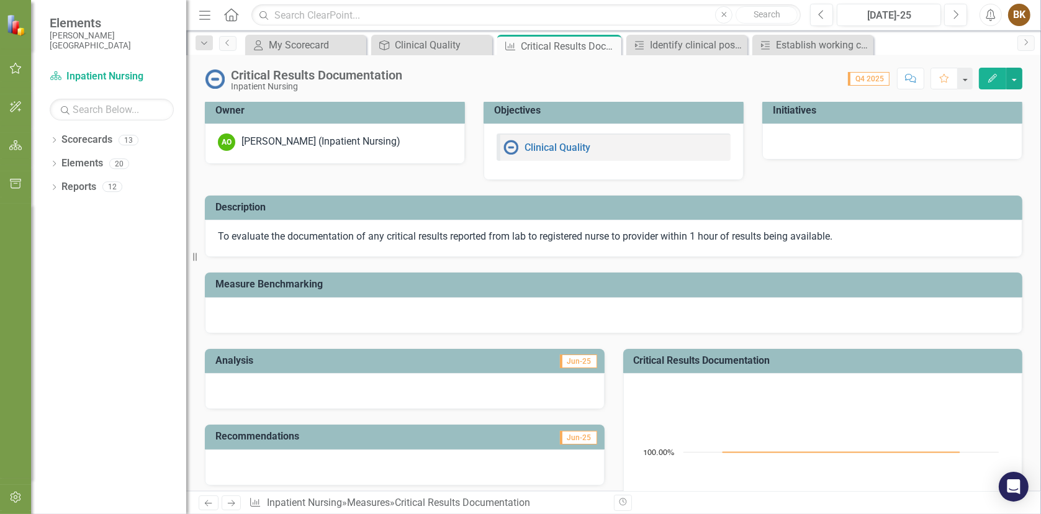
scroll to position [0, 0]
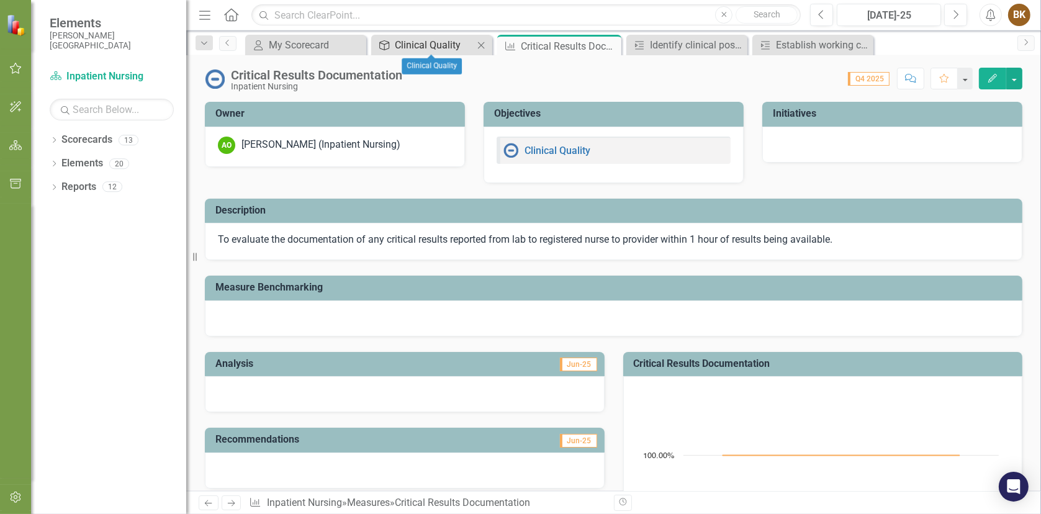
click at [412, 42] on div "Clinical Quality" at bounding box center [434, 45] width 79 height 16
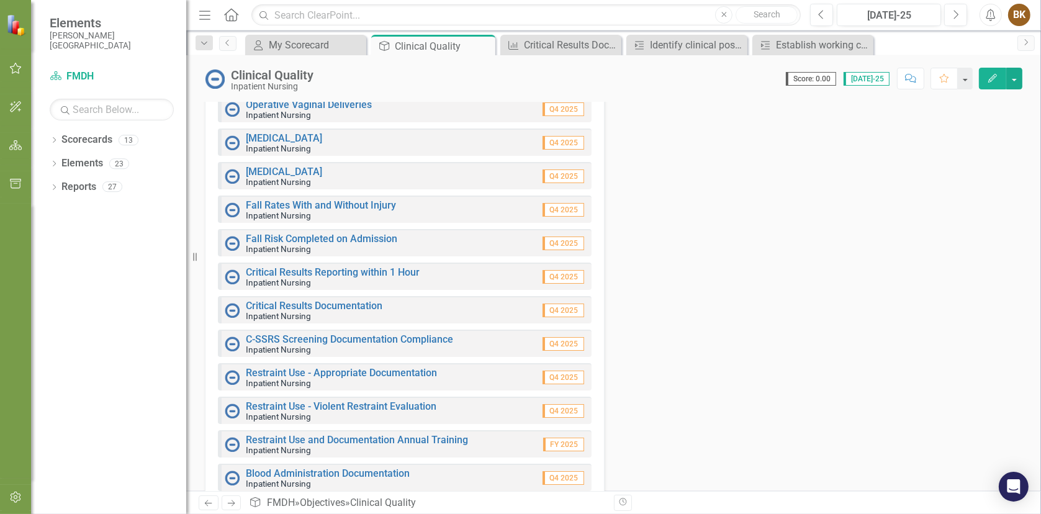
scroll to position [310, 0]
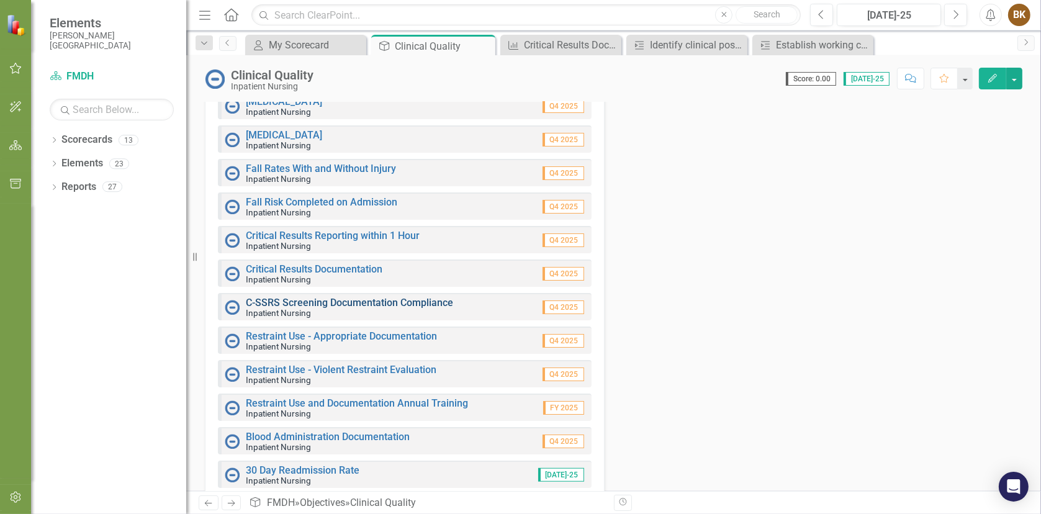
click at [291, 303] on link "C-SSRS Screening Documentation Compliance" at bounding box center [349, 303] width 207 height 12
